Goal: Check status: Check status

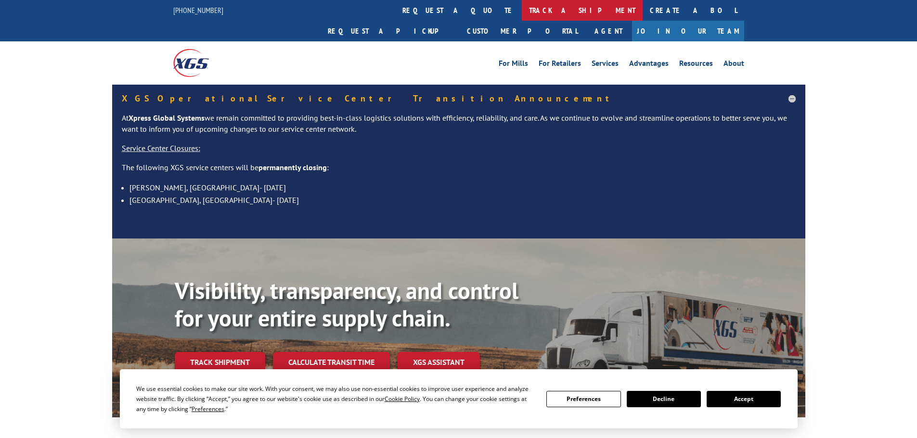
click at [522, 11] on link "track a shipment" at bounding box center [582, 10] width 121 height 21
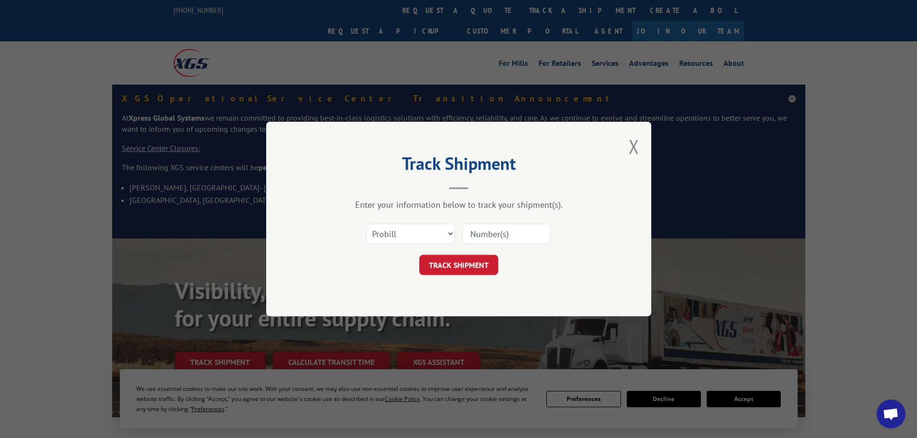
click at [495, 236] on input at bounding box center [506, 234] width 89 height 20
paste input "17516513"
type input "17516513"
click button "TRACK SHIPMENT" at bounding box center [458, 265] width 79 height 20
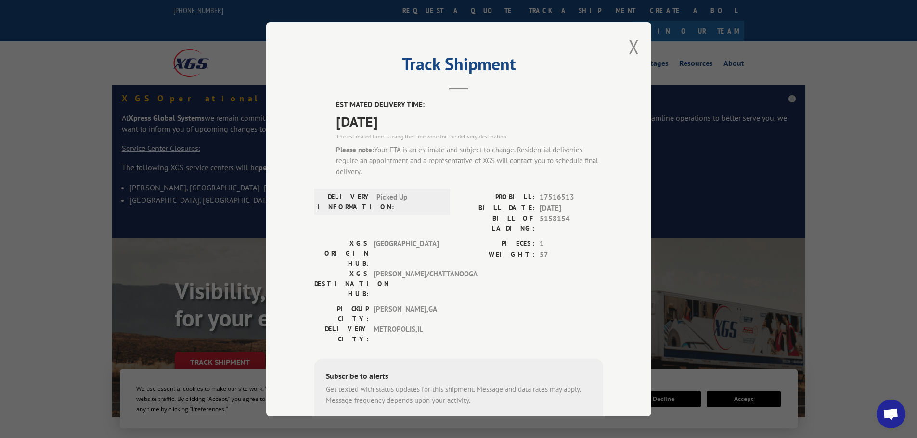
click at [621, 46] on div "Track Shipment ESTIMATED DELIVERY TIME: [DATE] The estimated time is using the …" at bounding box center [458, 219] width 385 height 395
click at [632, 46] on button "Close modal" at bounding box center [633, 47] width 11 height 26
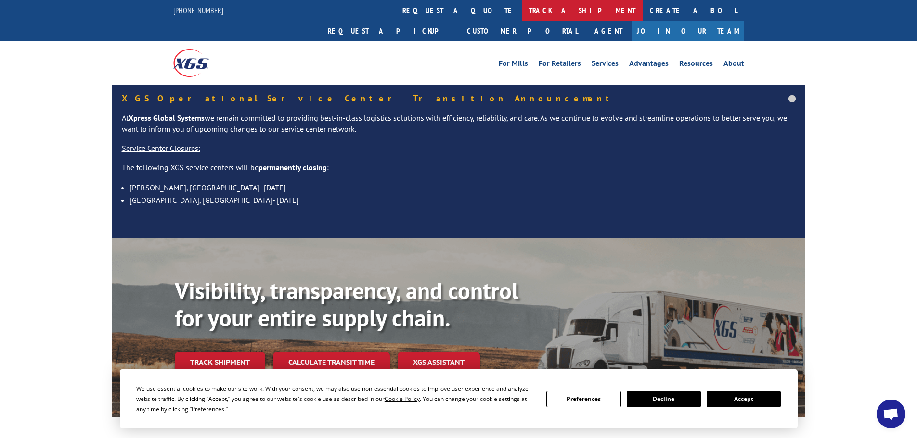
click at [522, 8] on link "track a shipment" at bounding box center [582, 10] width 121 height 21
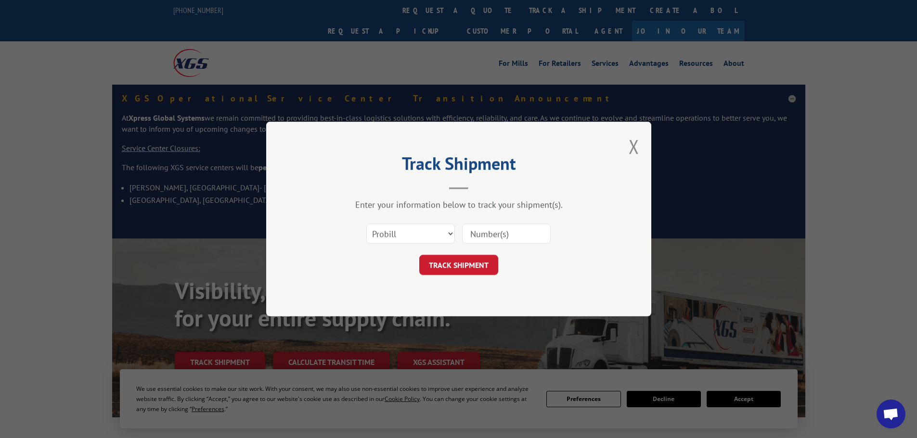
click at [511, 234] on input at bounding box center [506, 234] width 89 height 20
paste input "17228354"
type input "17228354"
click at [456, 277] on div "Track Shipment Enter your information below to track your shipment(s). Select c…" at bounding box center [458, 219] width 385 height 195
click at [459, 271] on button "TRACK SHIPMENT" at bounding box center [458, 265] width 79 height 20
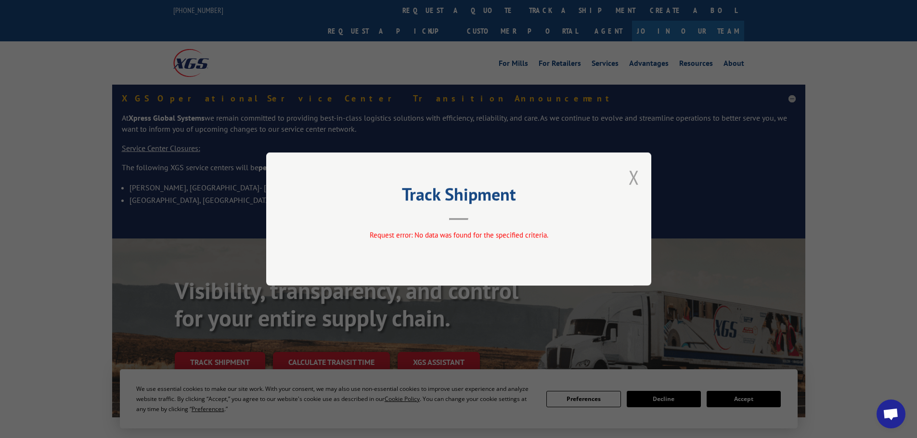
click at [639, 169] on button "Close modal" at bounding box center [633, 178] width 11 height 26
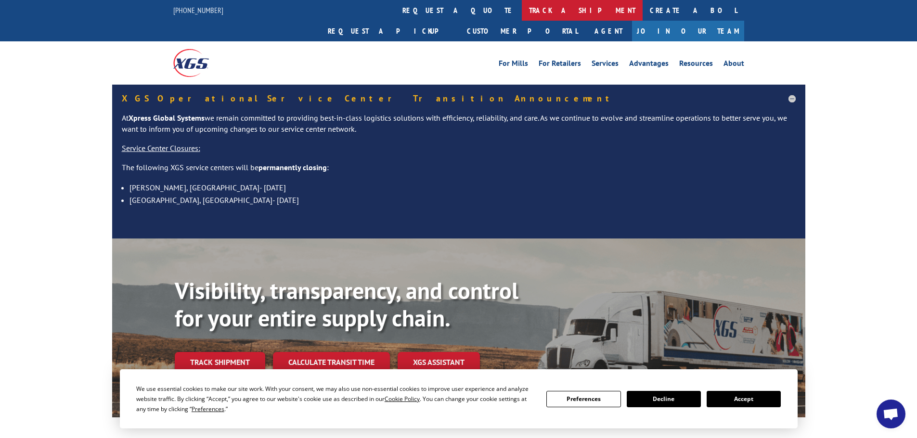
click at [522, 2] on link "track a shipment" at bounding box center [582, 10] width 121 height 21
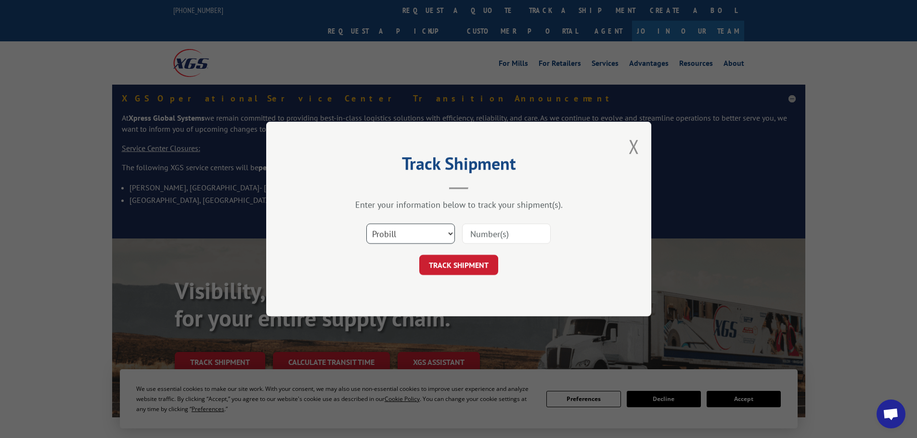
click at [426, 234] on select "Select category... Probill BOL PO" at bounding box center [410, 234] width 89 height 20
select select "bol"
click at [366, 224] on select "Select category... Probill BOL PO" at bounding box center [410, 234] width 89 height 20
click at [489, 229] on input at bounding box center [506, 234] width 89 height 20
paste input "17228354"
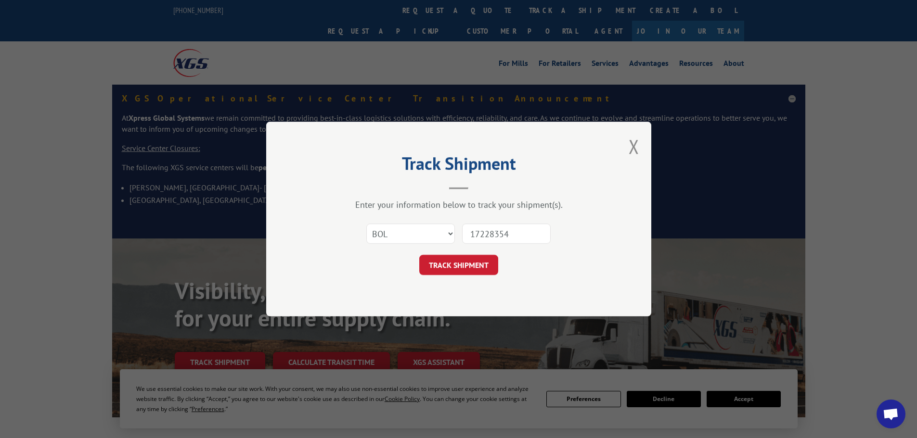
type input "17228354"
click at [464, 277] on div "Track Shipment Enter your information below to track your shipment(s). Select c…" at bounding box center [458, 219] width 385 height 195
click at [467, 271] on button "TRACK SHIPMENT" at bounding box center [458, 265] width 79 height 20
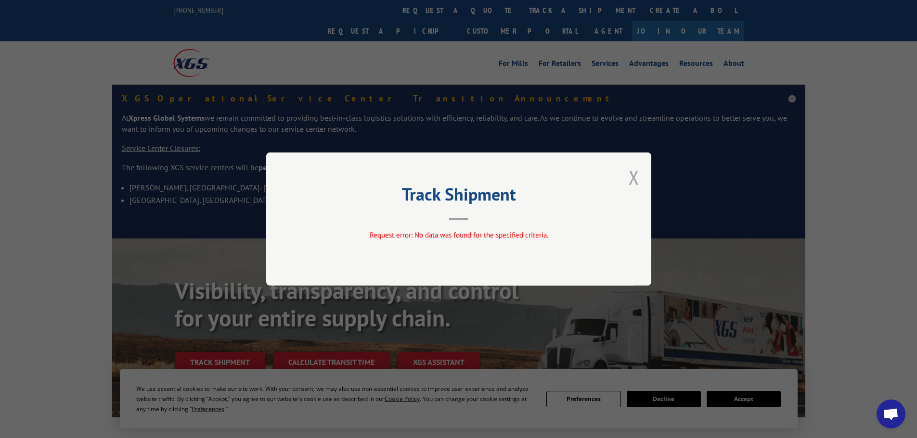
click at [636, 182] on button "Close modal" at bounding box center [633, 178] width 11 height 26
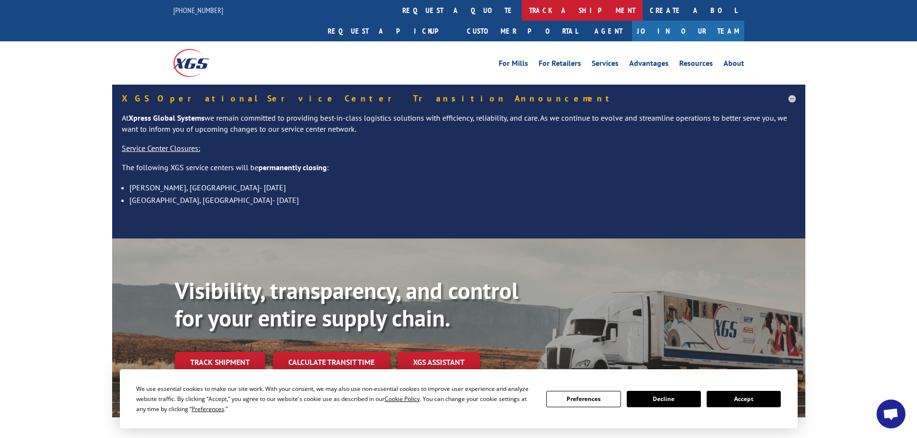
click at [522, 11] on link "track a shipment" at bounding box center [582, 10] width 121 height 21
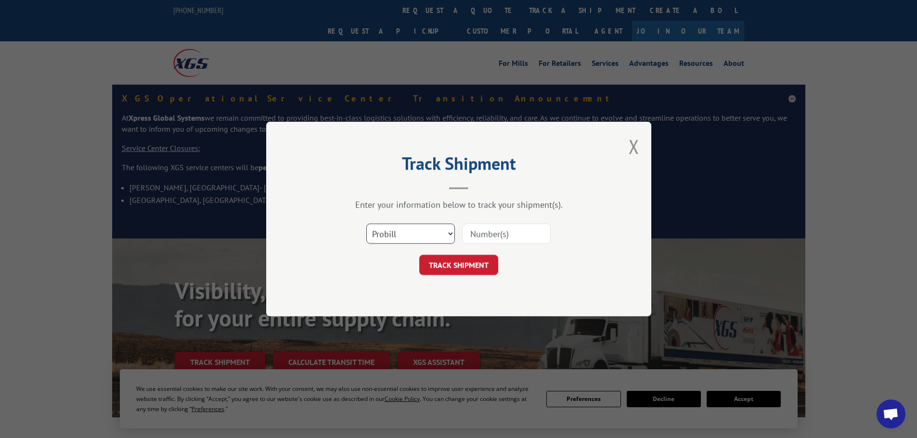
click at [388, 228] on select "Select category... Probill BOL PO" at bounding box center [410, 234] width 89 height 20
click at [366, 224] on select "Select category... Probill BOL PO" at bounding box center [410, 234] width 89 height 20
click at [424, 231] on select "Select category... Probill BOL PO" at bounding box center [410, 234] width 89 height 20
select select "probill"
click at [366, 224] on select "Select category... Probill BOL PO" at bounding box center [410, 234] width 89 height 20
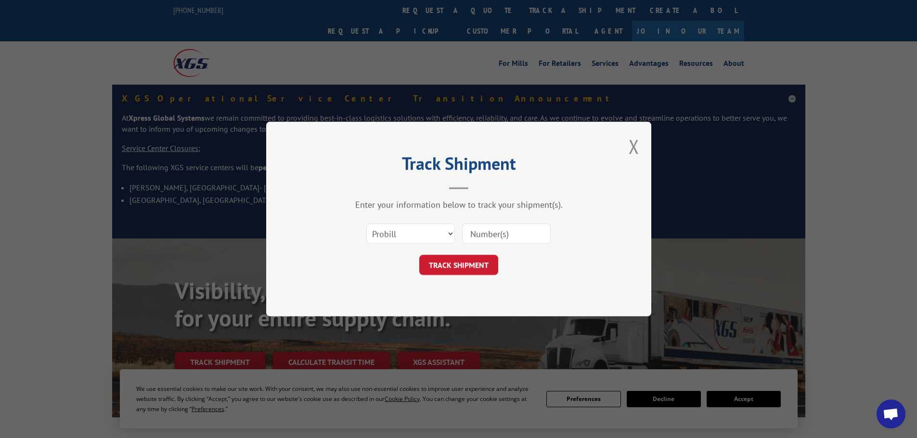
click at [484, 233] on input at bounding box center [506, 234] width 89 height 20
paste input "17228354"
type input "17228354"
click at [474, 262] on button "TRACK SHIPMENT" at bounding box center [458, 265] width 79 height 20
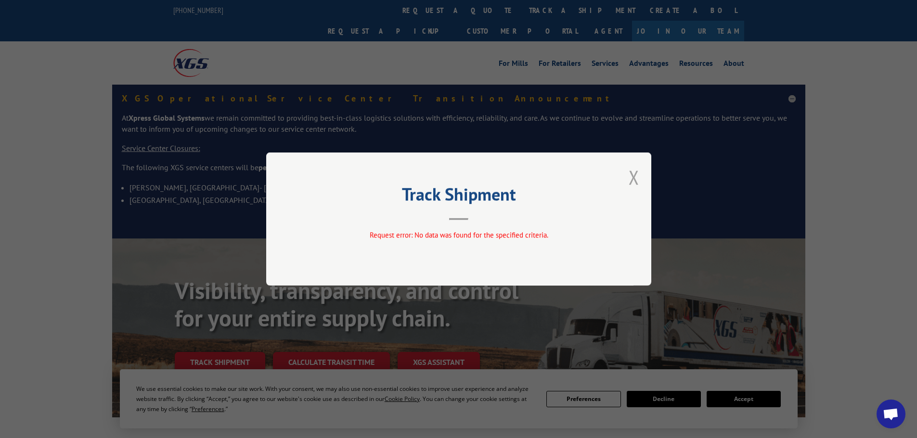
click at [636, 179] on button "Close modal" at bounding box center [633, 178] width 11 height 26
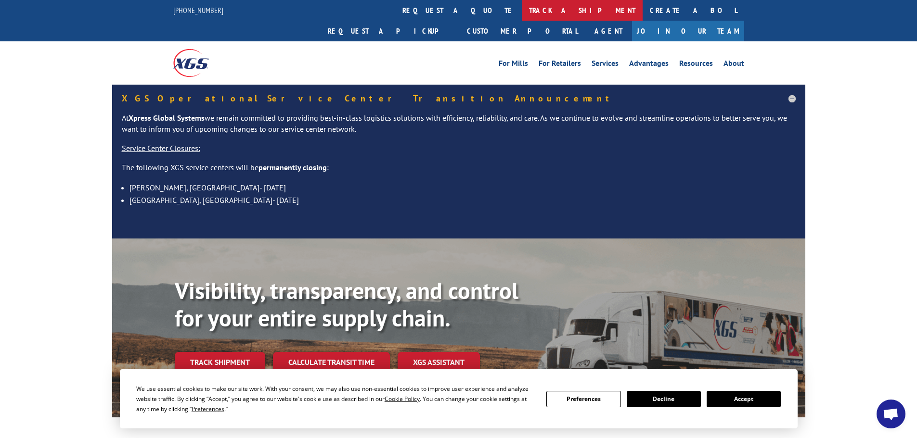
click at [522, 8] on link "track a shipment" at bounding box center [582, 10] width 121 height 21
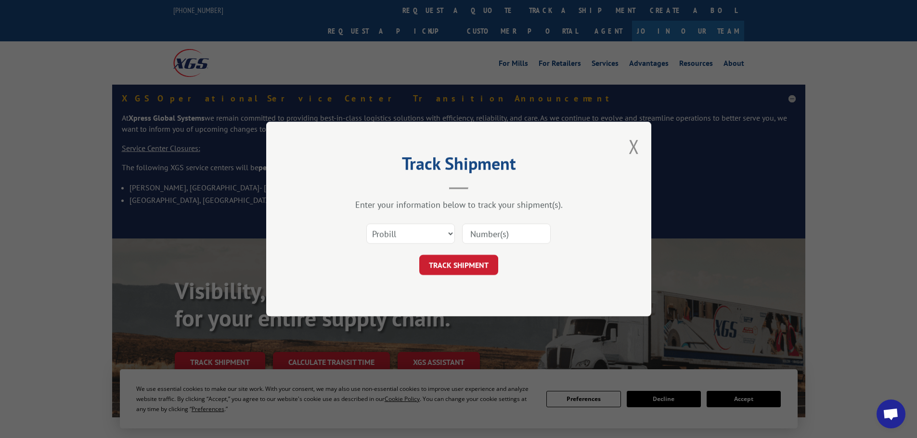
click at [493, 234] on input at bounding box center [506, 234] width 89 height 20
paste input "17468486"
type input "17468486"
click at [467, 266] on button "TRACK SHIPMENT" at bounding box center [458, 265] width 79 height 20
